Goal: Information Seeking & Learning: Learn about a topic

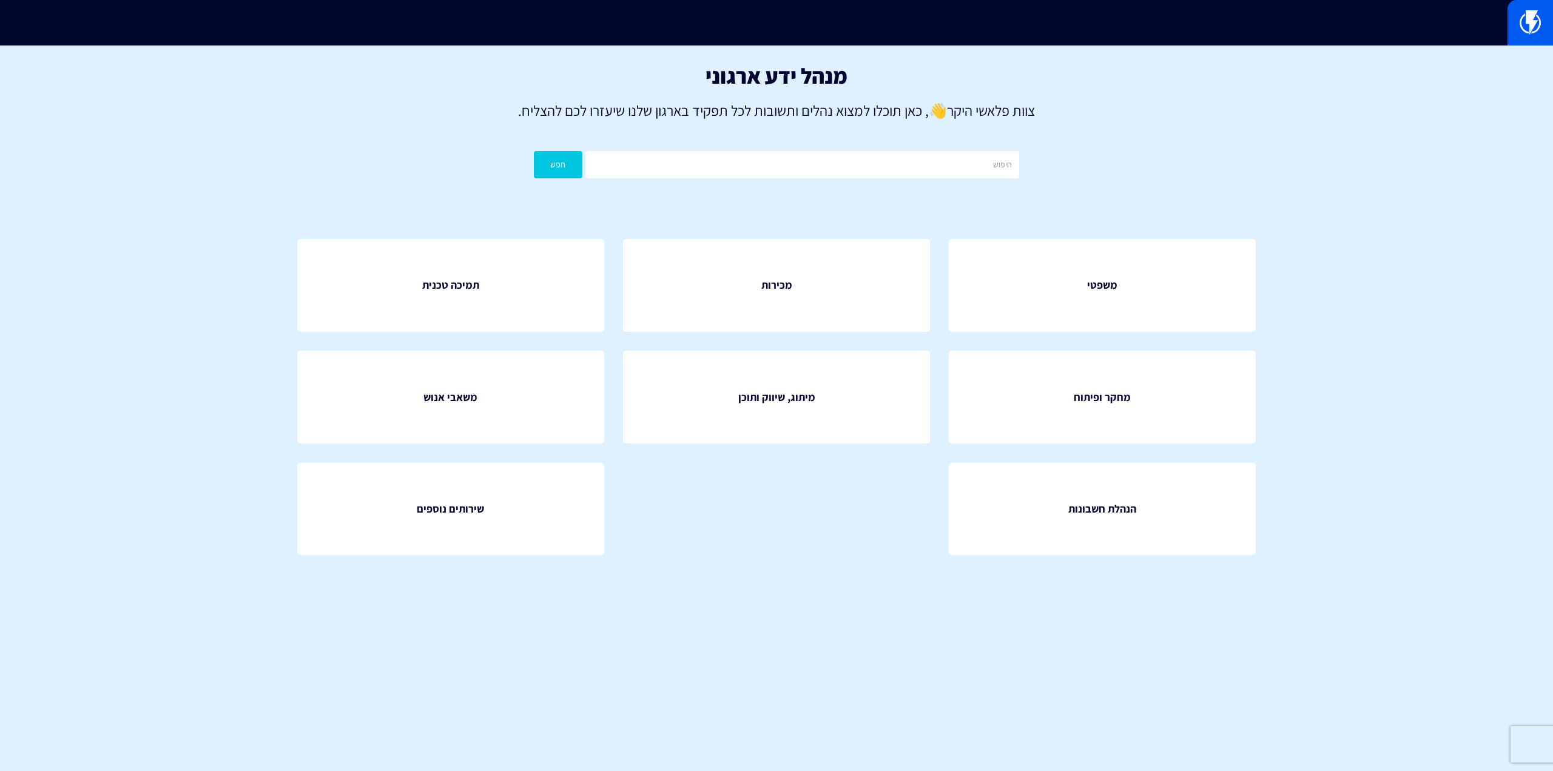
click at [819, 43] on div at bounding box center [776, 22] width 1553 height 45
click at [837, 32] on input "text" at bounding box center [776, 23] width 546 height 28
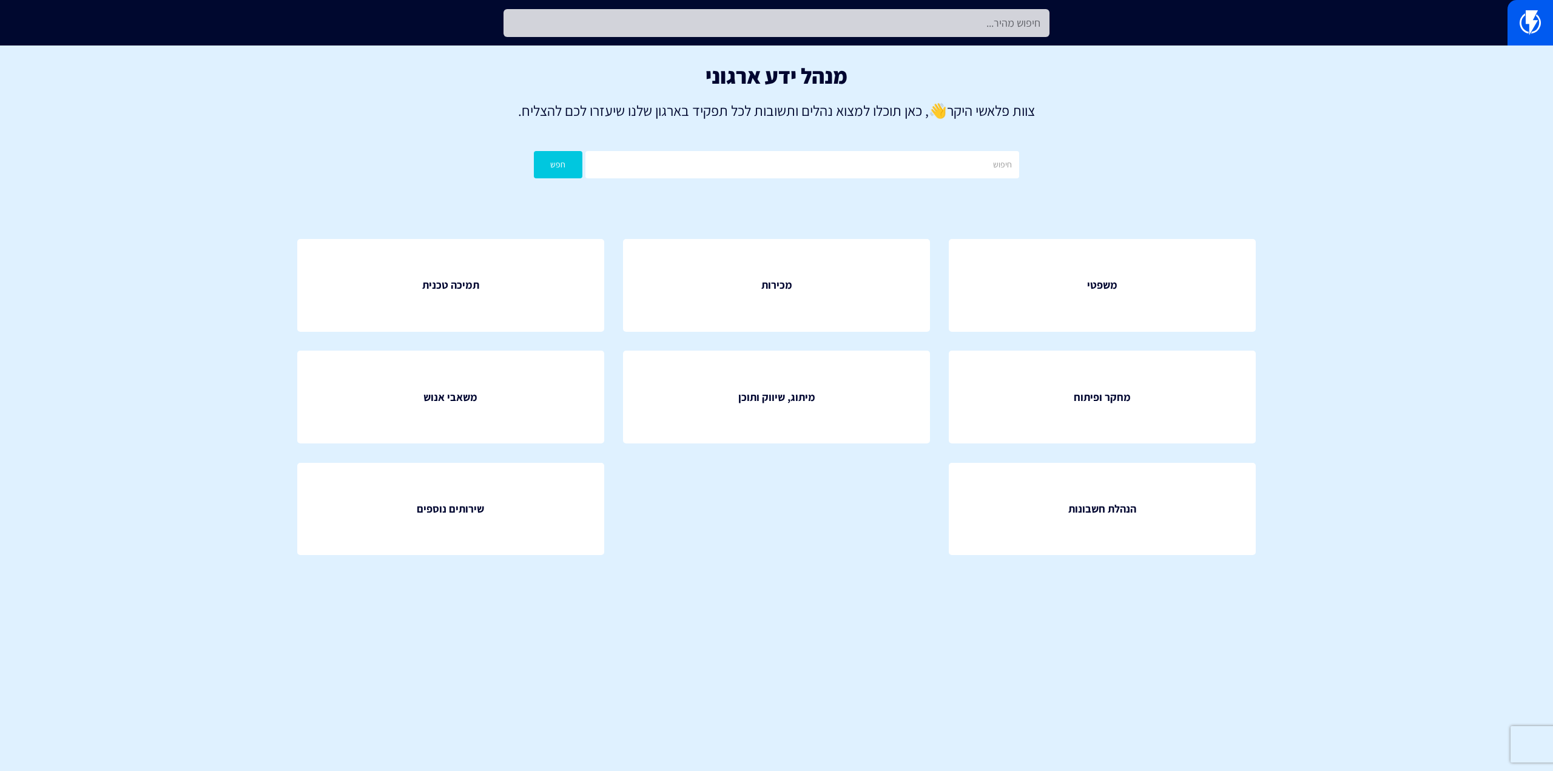
type input "כ"
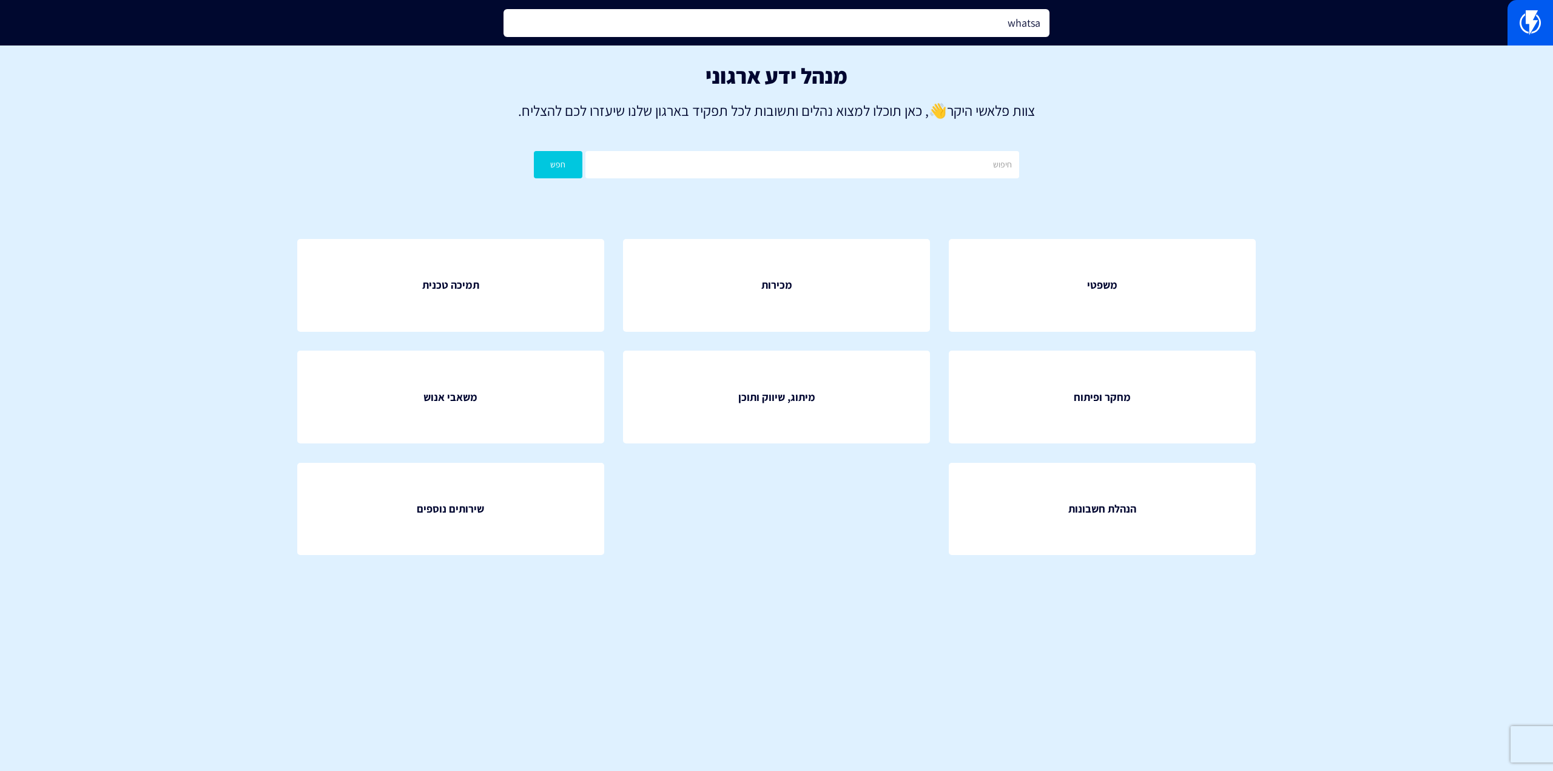
type input "whatsap"
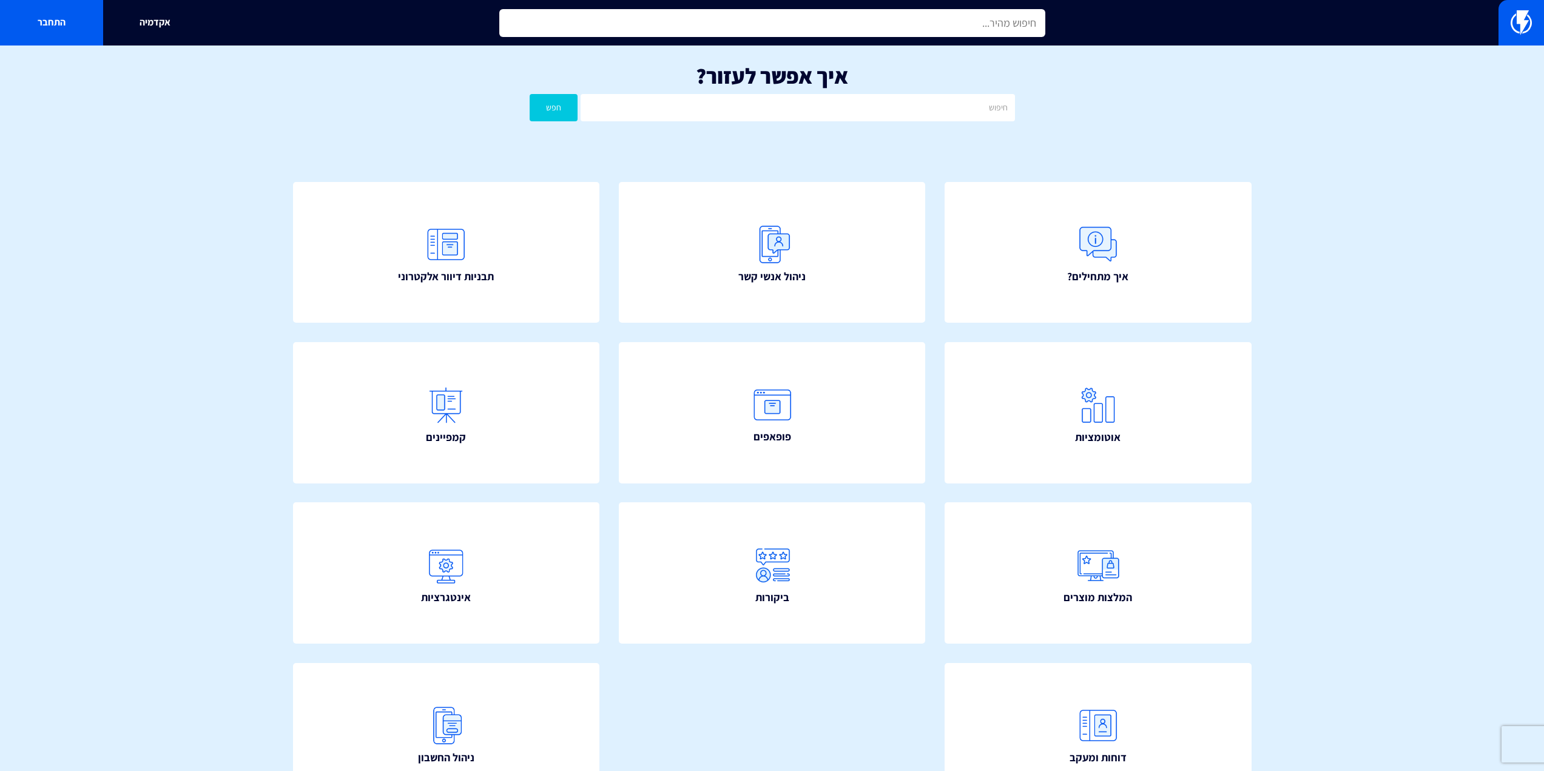
click at [654, 13] on input "text" at bounding box center [772, 23] width 546 height 28
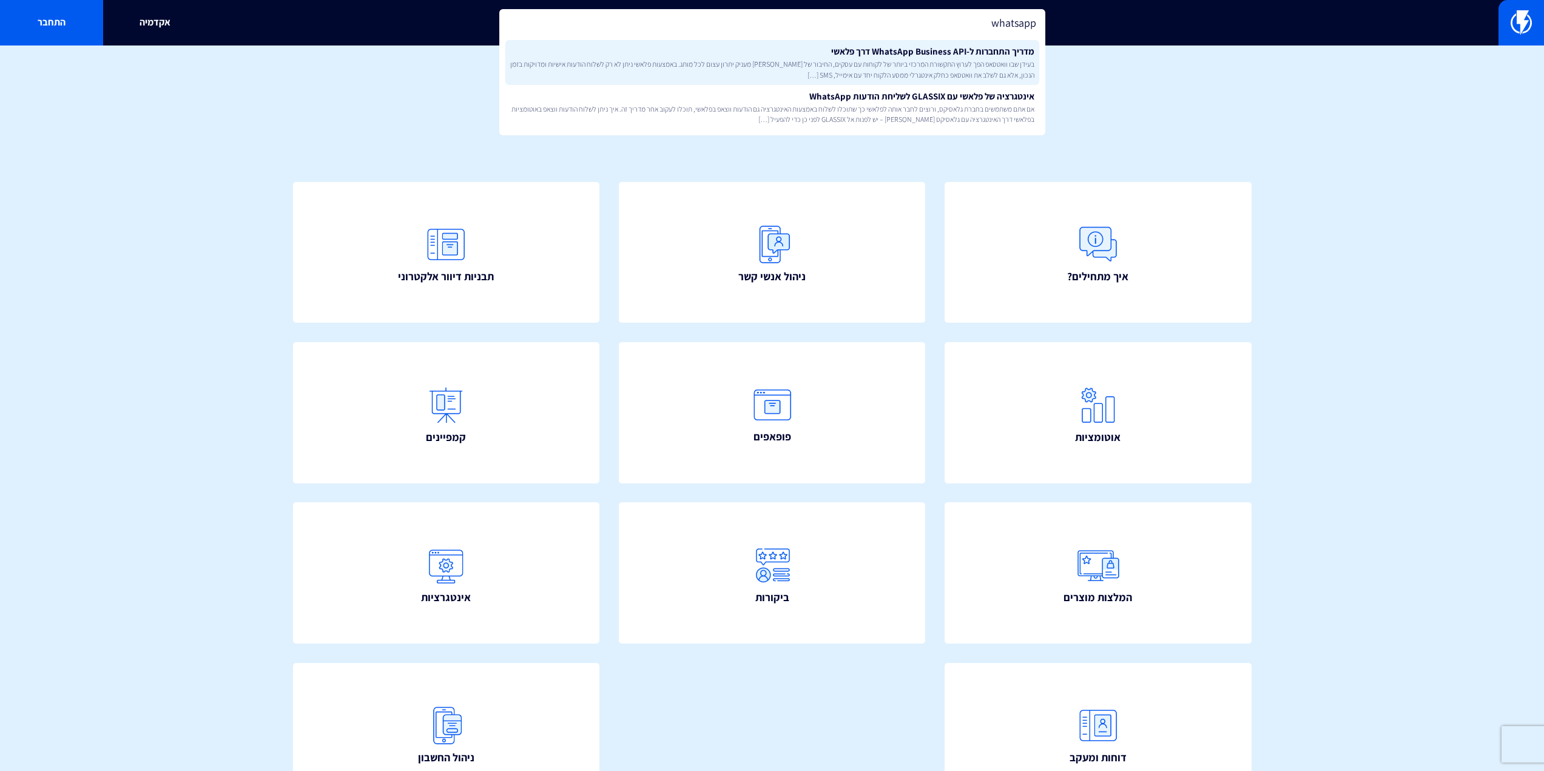
type input "whatsapp"
click at [743, 52] on link "מדריך התחברות ל-WhatsApp Business API דרך פלאשי בעידן שבו וואטסאפ הפך לערוץ התק…" at bounding box center [772, 62] width 534 height 45
